Goal: Task Accomplishment & Management: Complete application form

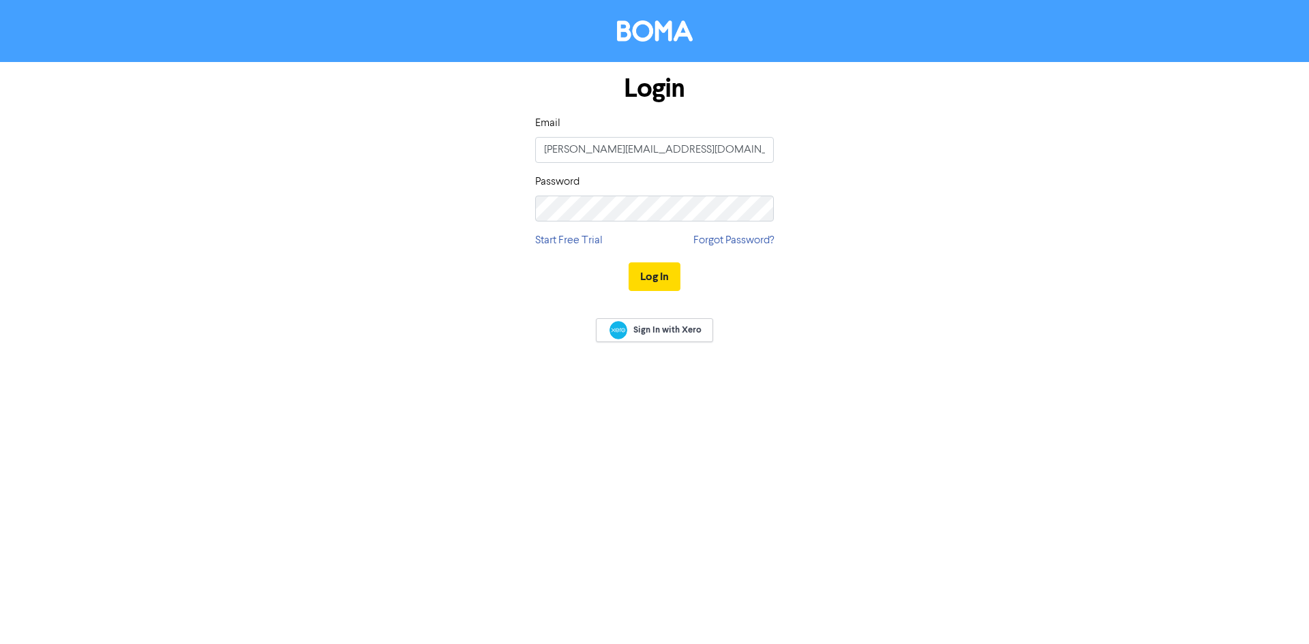
click at [672, 297] on div "Log In" at bounding box center [654, 277] width 239 height 56
click at [666, 284] on button "Log In" at bounding box center [655, 277] width 52 height 29
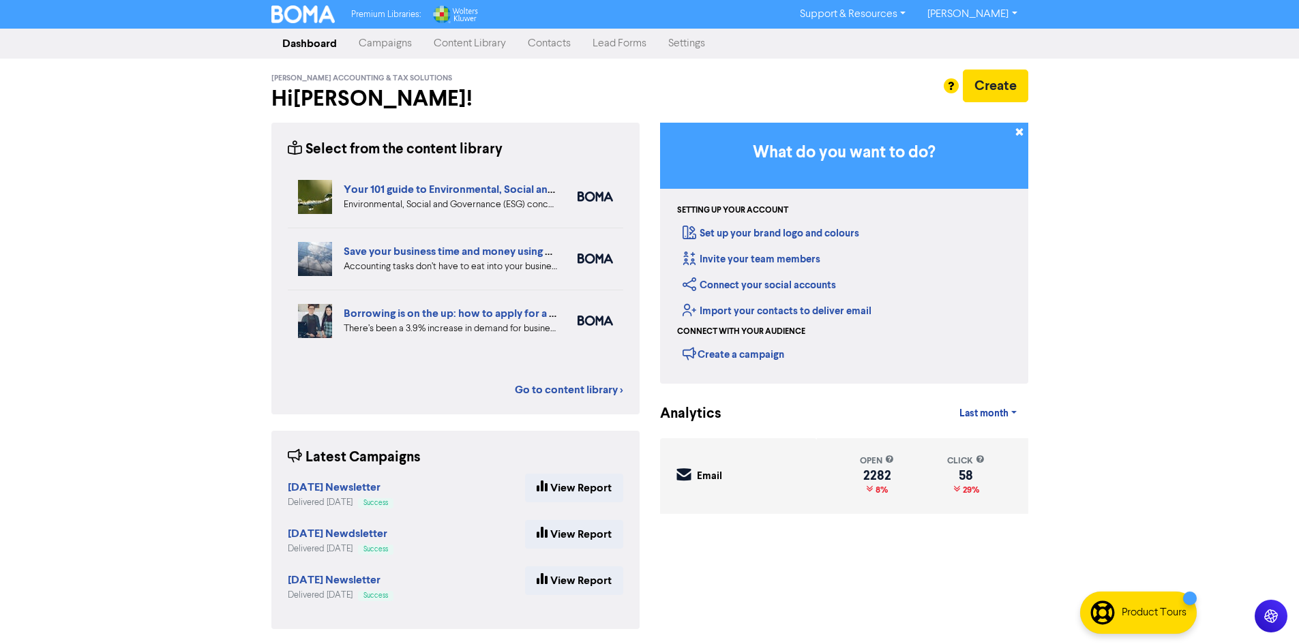
click at [546, 41] on link "Contacts" at bounding box center [549, 43] width 65 height 27
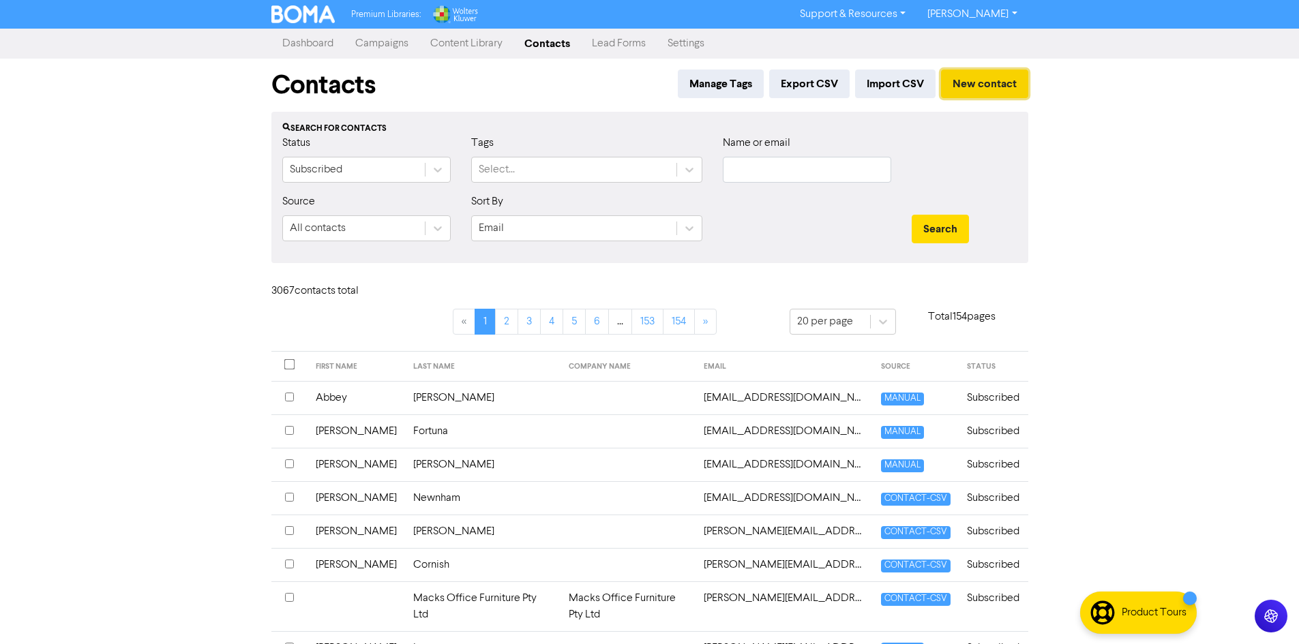
click at [986, 78] on button "New contact" at bounding box center [984, 84] width 87 height 29
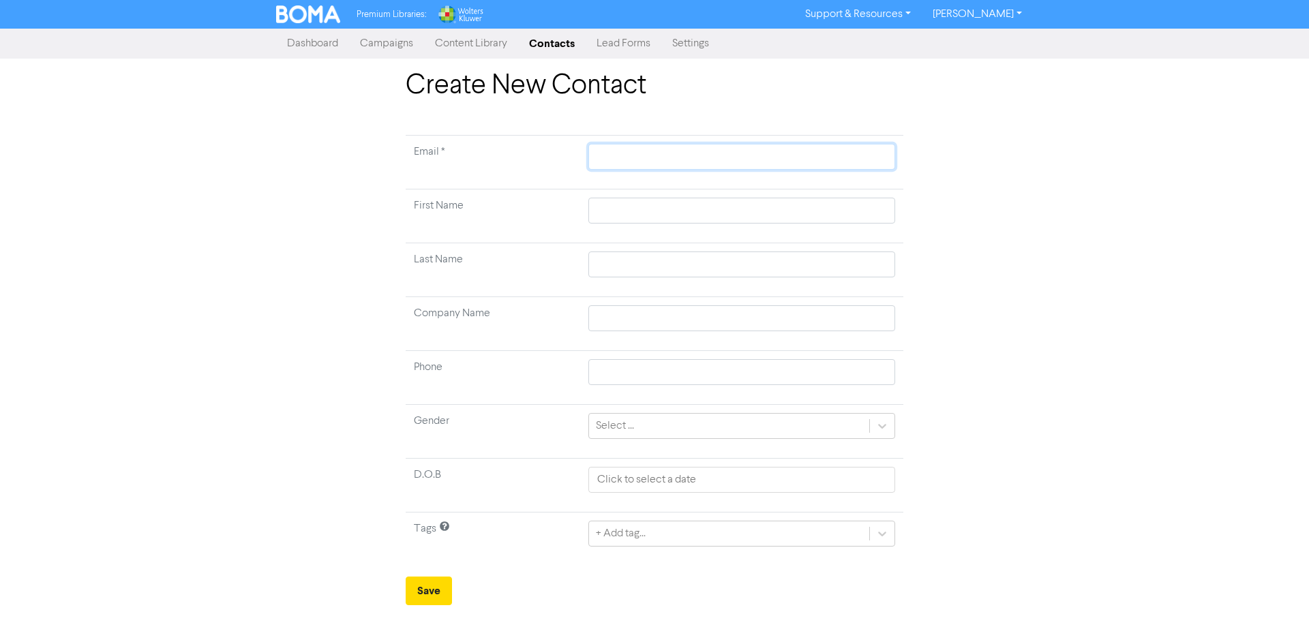
click at [644, 157] on input "text" at bounding box center [741, 157] width 307 height 26
paste input "[EMAIL_ADDRESS][PERSON_NAME][DOMAIN_NAME]"
type input "[EMAIL_ADDRESS][PERSON_NAME][DOMAIN_NAME]"
click at [637, 211] on input "text" at bounding box center [741, 211] width 307 height 26
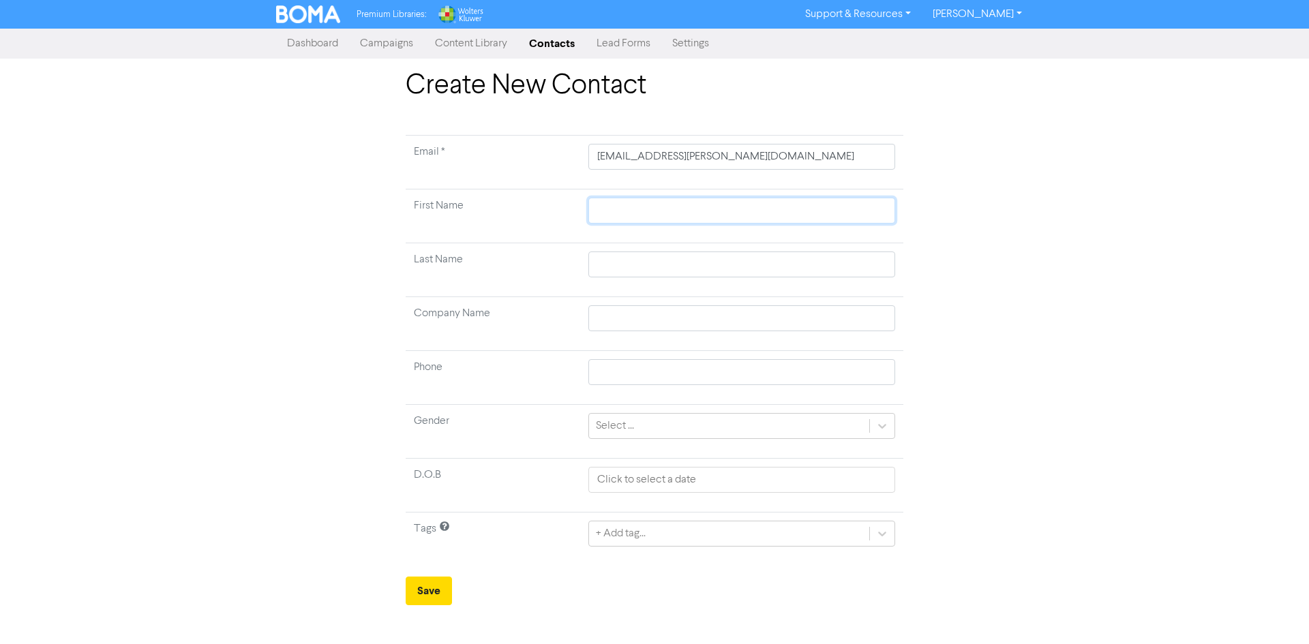
paste input "[PERSON_NAME]"
type input "[PERSON_NAME]"
click at [724, 263] on input "text" at bounding box center [741, 265] width 307 height 26
paste input "[PERSON_NAME]"
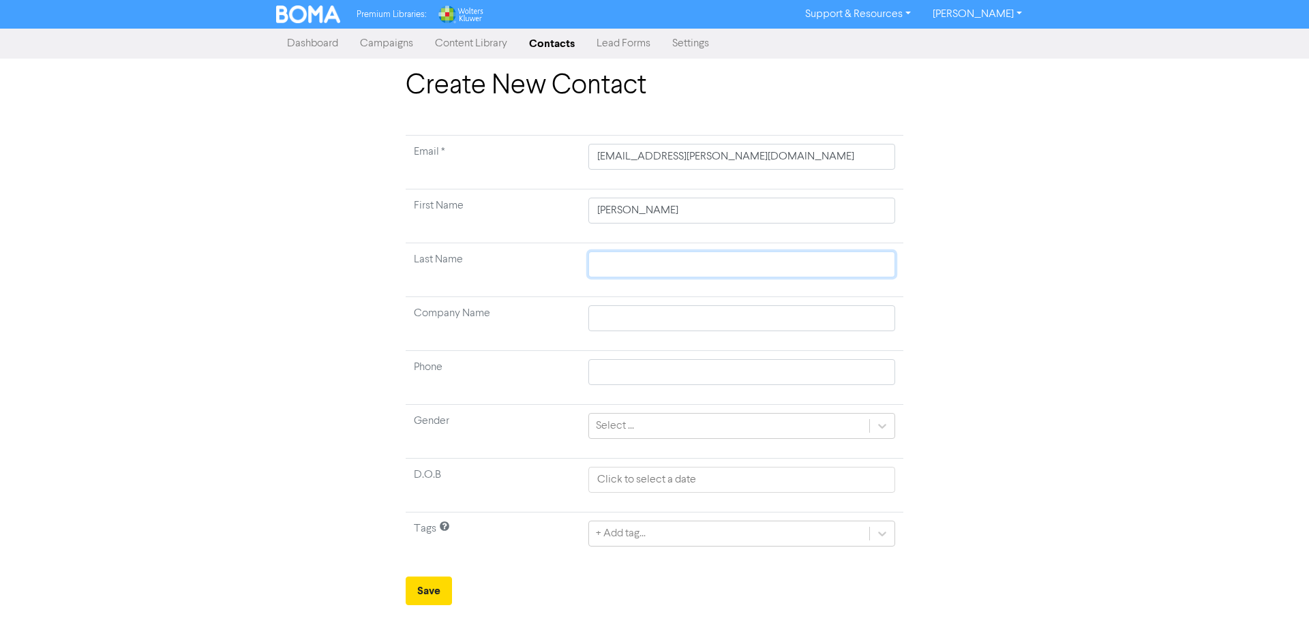
type input "[PERSON_NAME]"
click at [419, 584] on button "Save" at bounding box center [429, 591] width 46 height 29
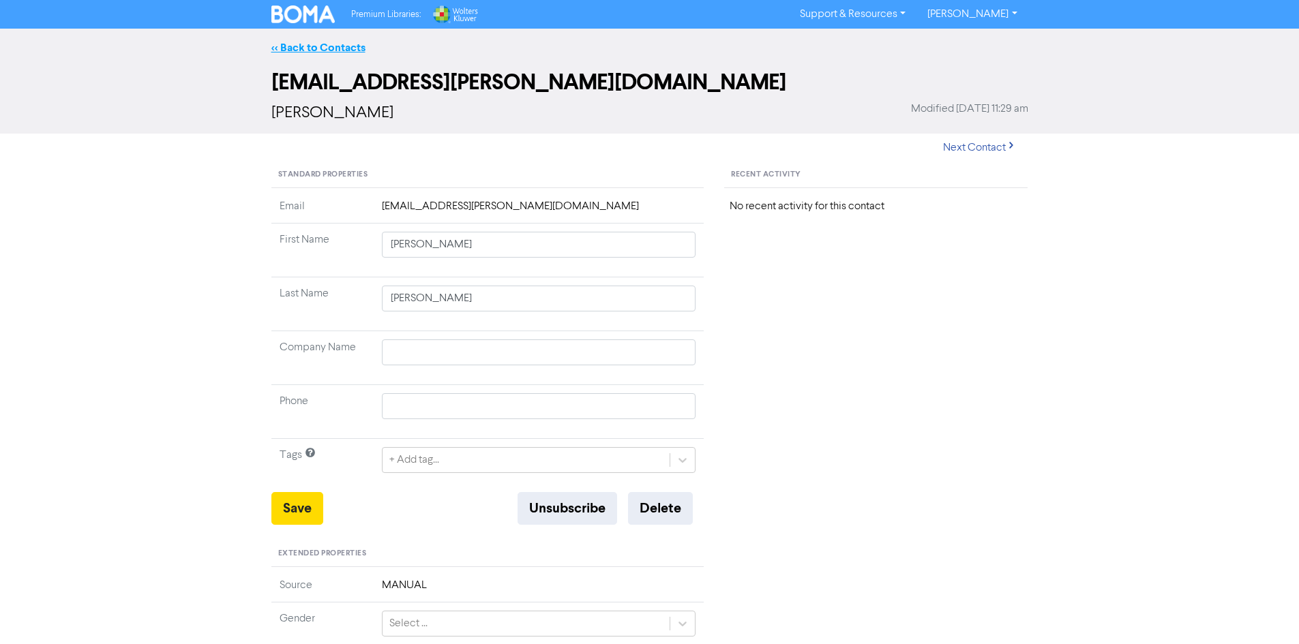
click at [360, 53] on link "<< Back to Contacts" at bounding box center [318, 48] width 94 height 14
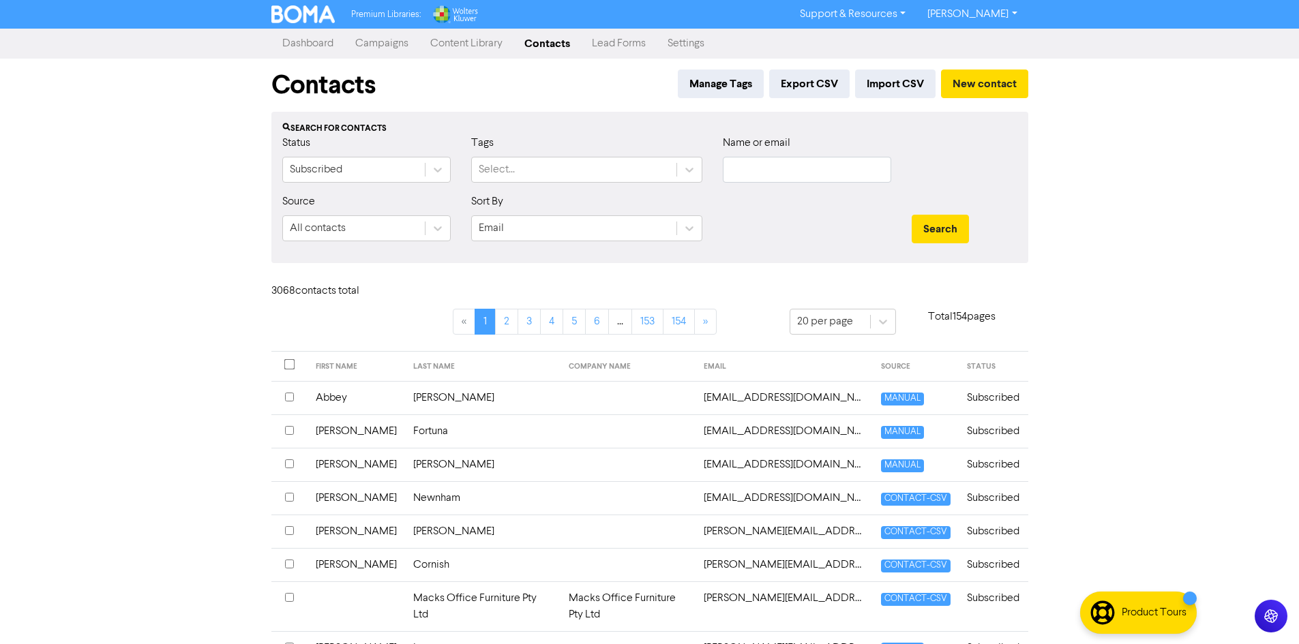
click at [991, 69] on div "Contacts Manage Tags Export CSV Import CSV New contact" at bounding box center [649, 85] width 757 height 53
click at [996, 85] on button "New contact" at bounding box center [984, 84] width 87 height 29
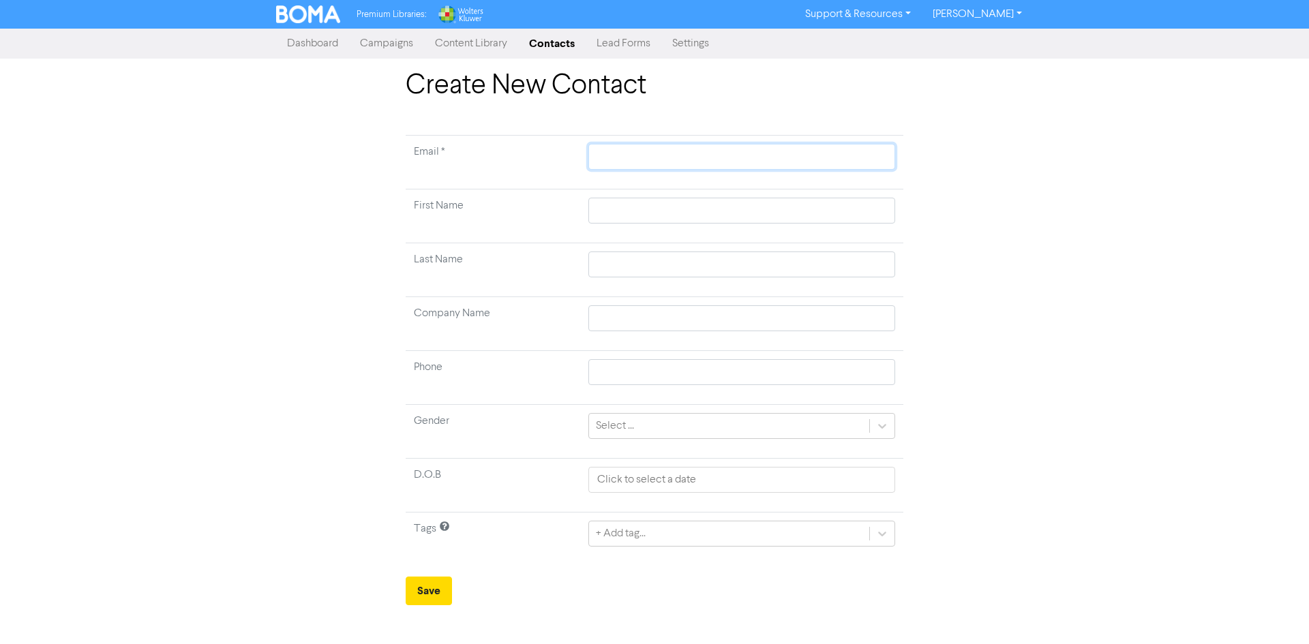
click at [631, 163] on input "text" at bounding box center [741, 157] width 307 height 26
paste input "[EMAIL_ADDRESS][DOMAIN_NAME]"
type input "[EMAIL_ADDRESS][DOMAIN_NAME]"
click at [670, 215] on input "text" at bounding box center [741, 211] width 307 height 26
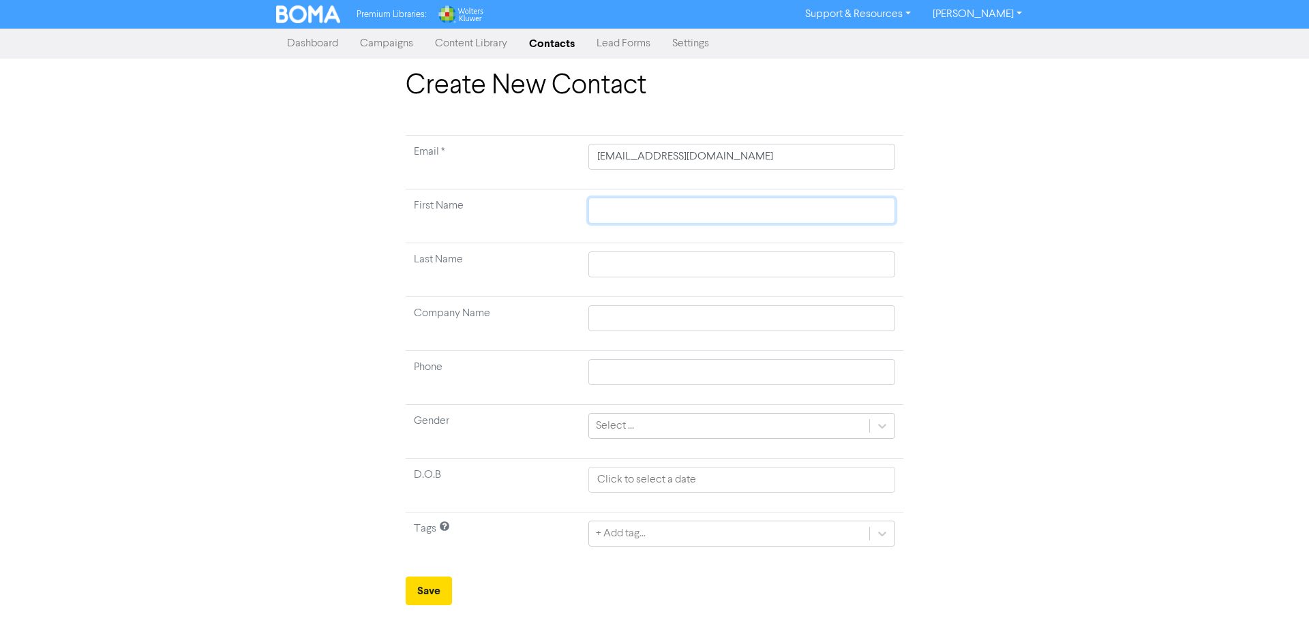
paste input "[PERSON_NAME]"
type input "[PERSON_NAME]"
click at [609, 269] on input "text" at bounding box center [741, 265] width 307 height 26
paste input "[PERSON_NAME]"
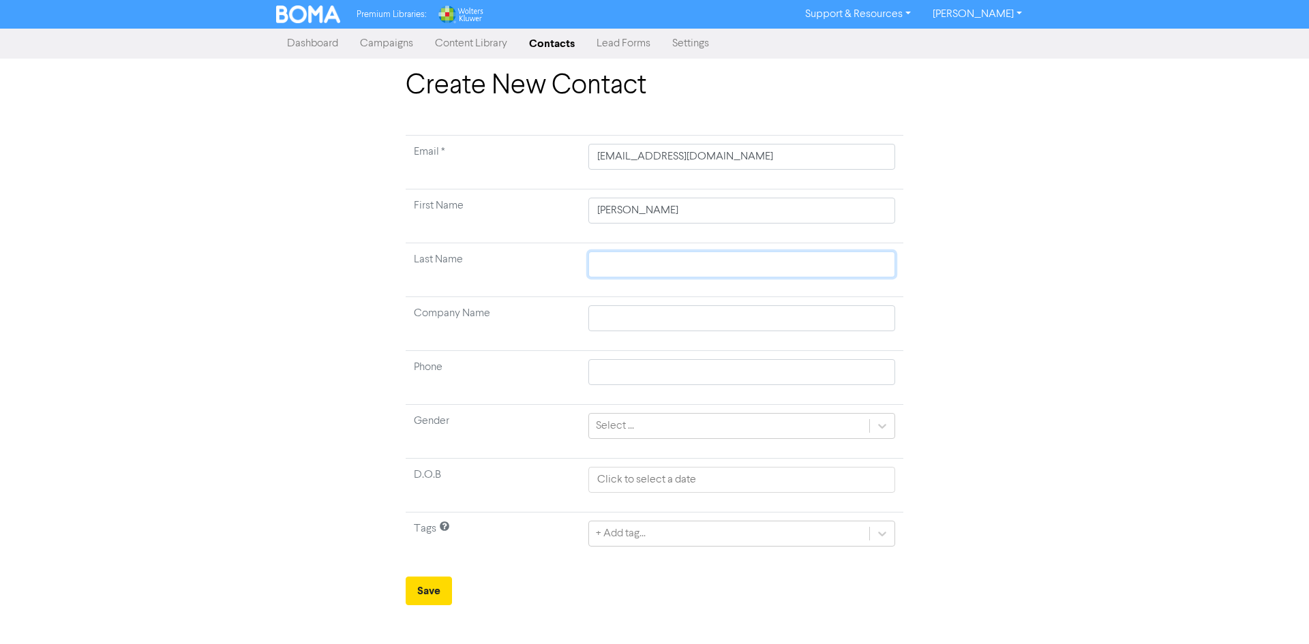
type input "[PERSON_NAME]"
click at [424, 591] on button "Save" at bounding box center [429, 591] width 46 height 29
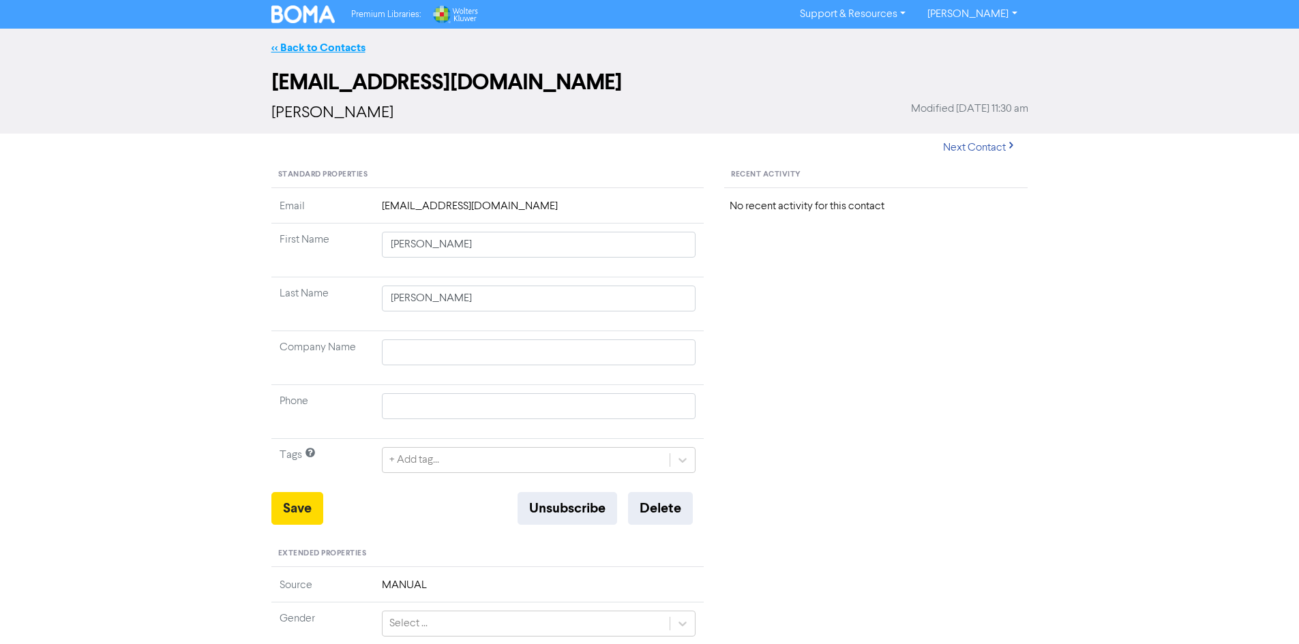
click at [281, 48] on link "<< Back to Contacts" at bounding box center [318, 48] width 94 height 14
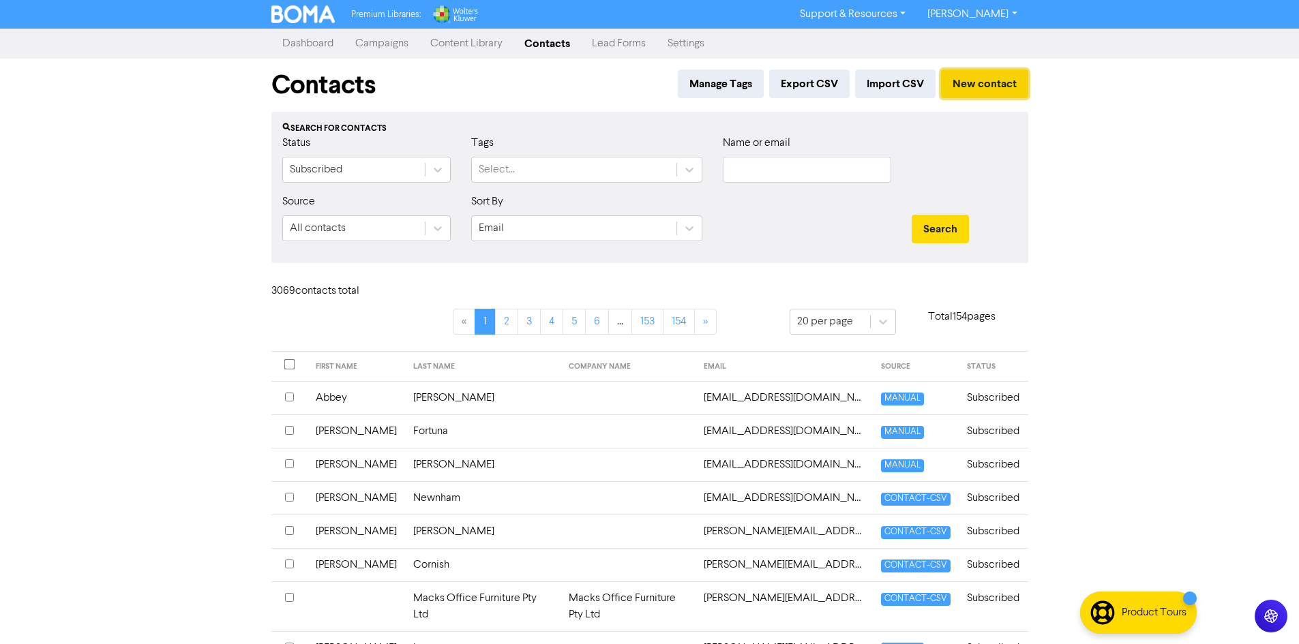
click at [966, 85] on button "New contact" at bounding box center [984, 84] width 87 height 29
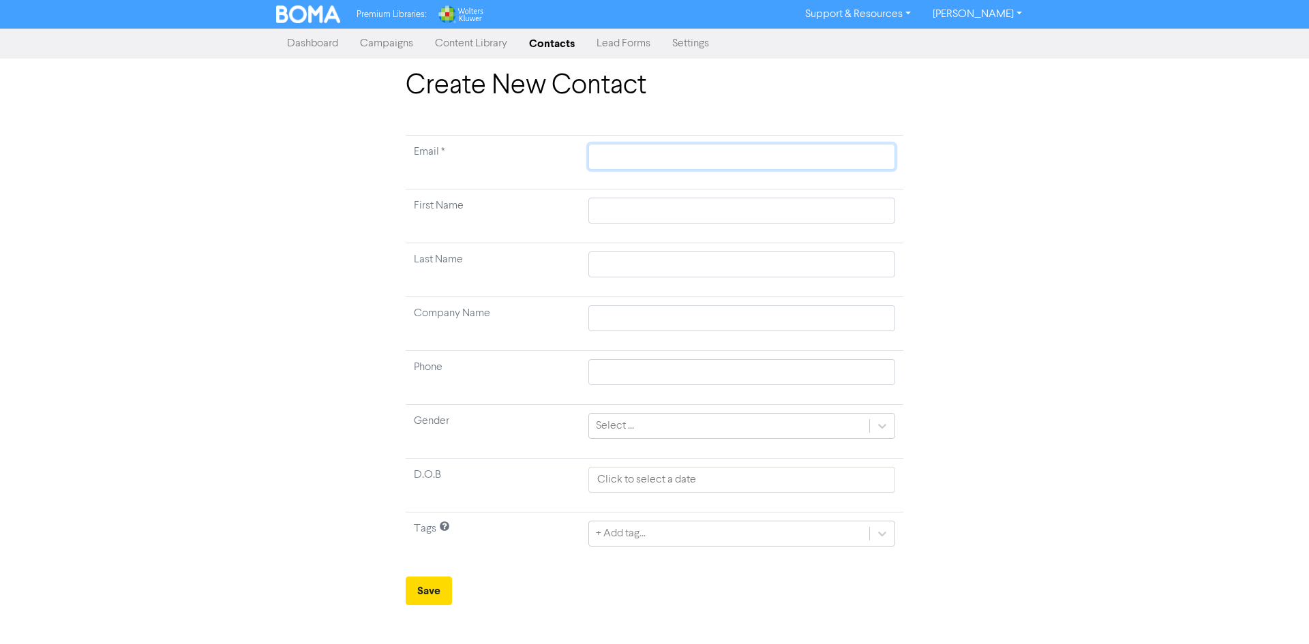
click at [666, 158] on input "text" at bounding box center [741, 157] width 307 height 26
paste input "[PERSON_NAME][EMAIL_ADDRESS][DOMAIN_NAME]"
type input "[PERSON_NAME][EMAIL_ADDRESS][DOMAIN_NAME]"
click at [654, 213] on input "text" at bounding box center [741, 211] width 307 height 26
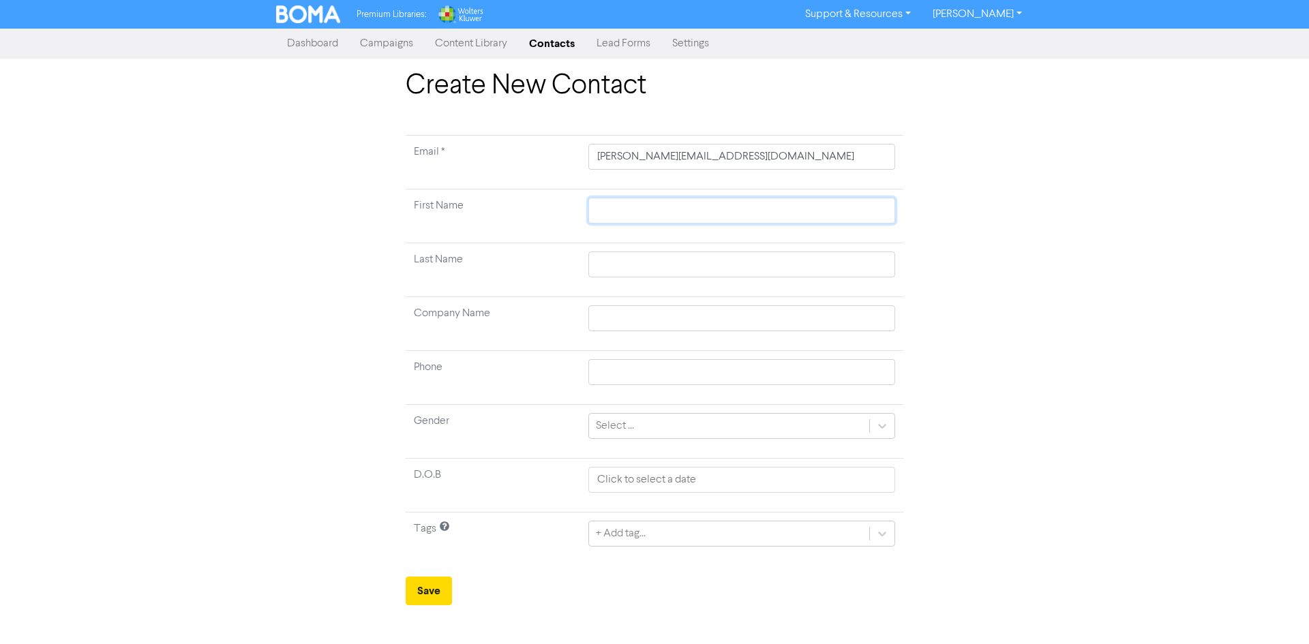
paste input "[PERSON_NAME]"
type input "[PERSON_NAME]"
click at [661, 266] on input "text" at bounding box center [741, 265] width 307 height 26
paste input "[PERSON_NAME]"
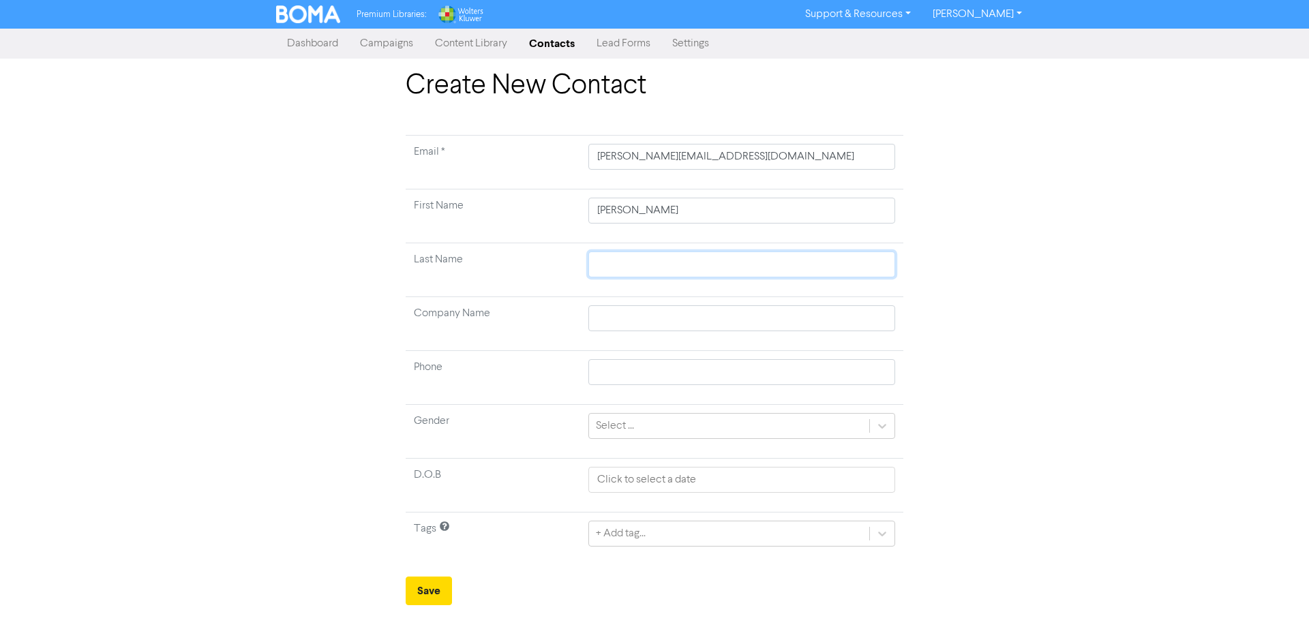
type input "[PERSON_NAME]"
drag, startPoint x: 426, startPoint y: 582, endPoint x: 516, endPoint y: 566, distance: 92.0
click at [427, 582] on button "Save" at bounding box center [429, 591] width 46 height 29
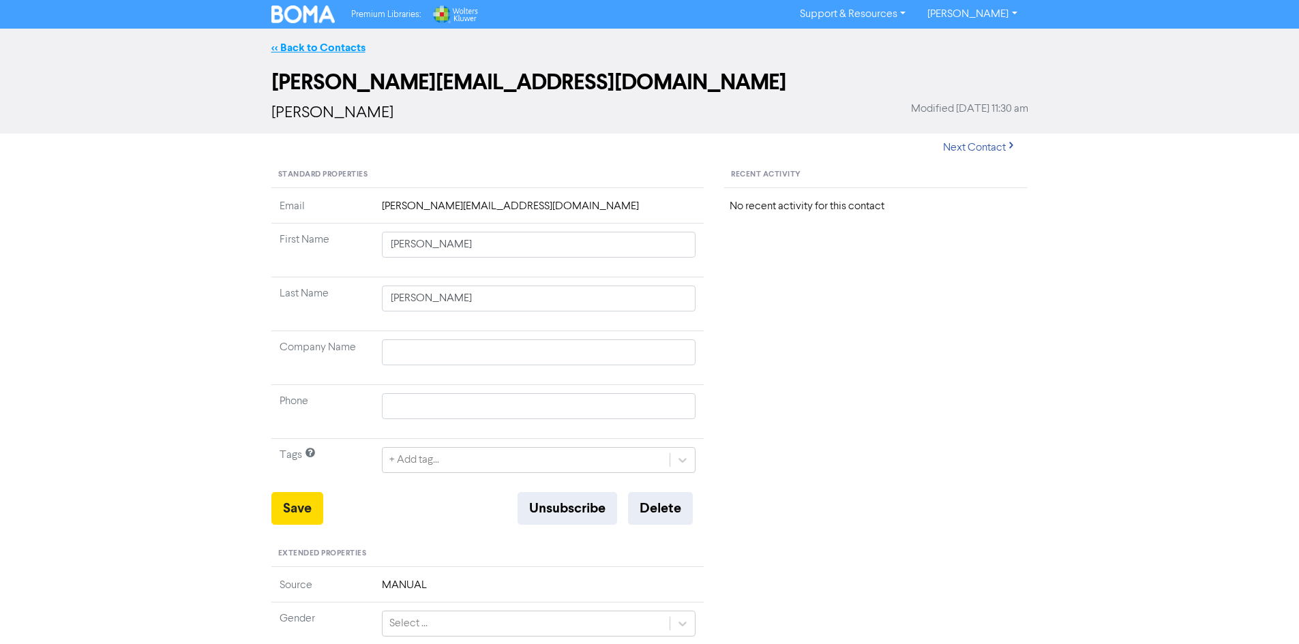
click at [302, 52] on link "<< Back to Contacts" at bounding box center [318, 48] width 94 height 14
